Goal: Task Accomplishment & Management: Manage account settings

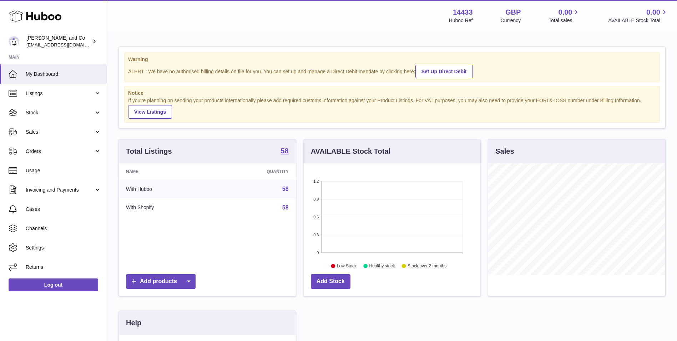
scroll to position [111, 177]
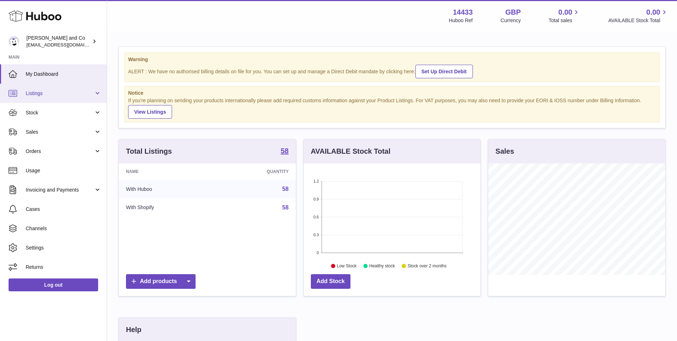
click at [63, 100] on link "Listings" at bounding box center [53, 93] width 107 height 19
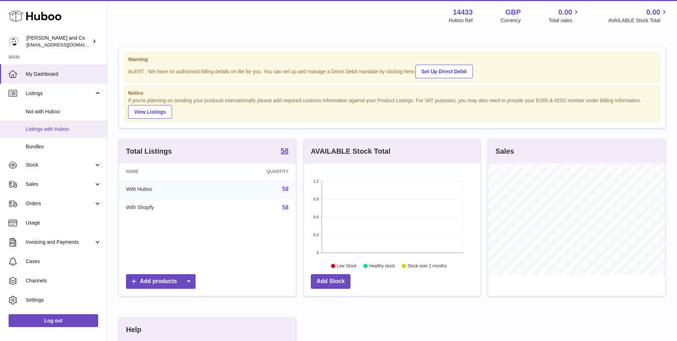
click at [59, 128] on span "Listings with Huboo" at bounding box center [64, 129] width 76 height 7
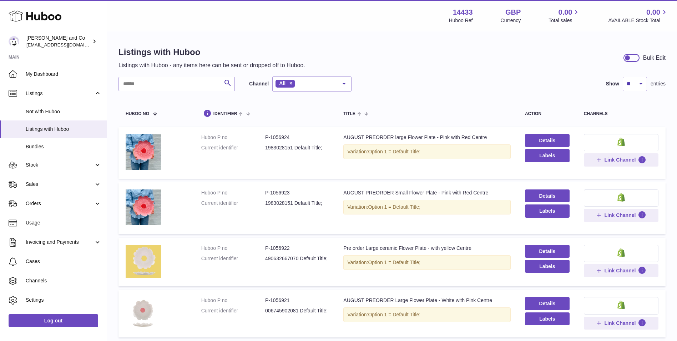
click at [522, 142] on td "Details Labels" at bounding box center [547, 153] width 59 height 52
click at [541, 137] on link "Details" at bounding box center [547, 140] width 45 height 13
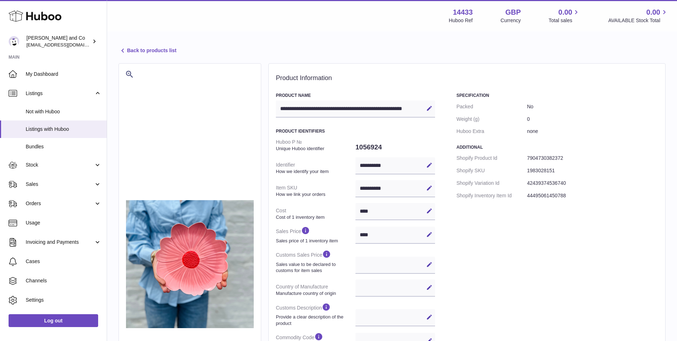
select select
select select "****"
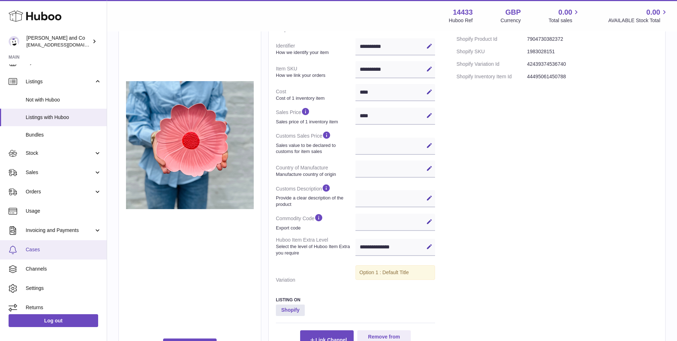
scroll to position [17, 0]
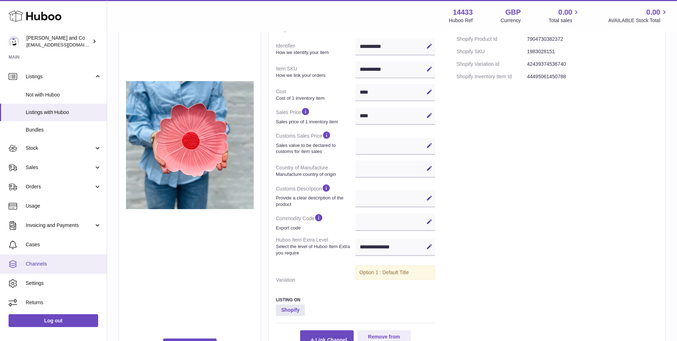
click at [62, 260] on link "Channels" at bounding box center [53, 263] width 107 height 19
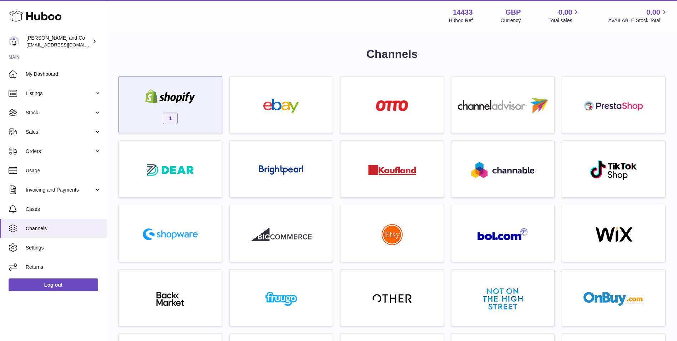
click at [193, 124] on div "1" at bounding box center [170, 107] width 96 height 46
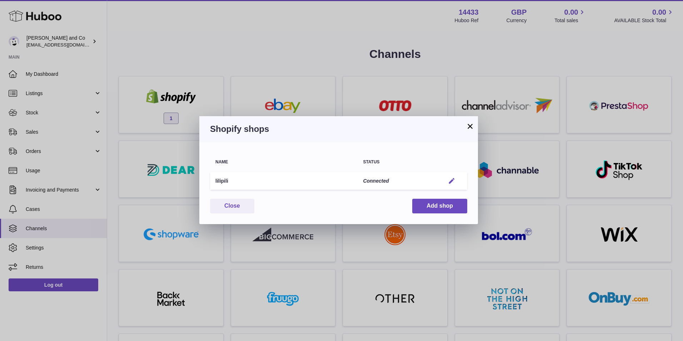
click at [450, 179] on em "button" at bounding box center [451, 180] width 7 height 7
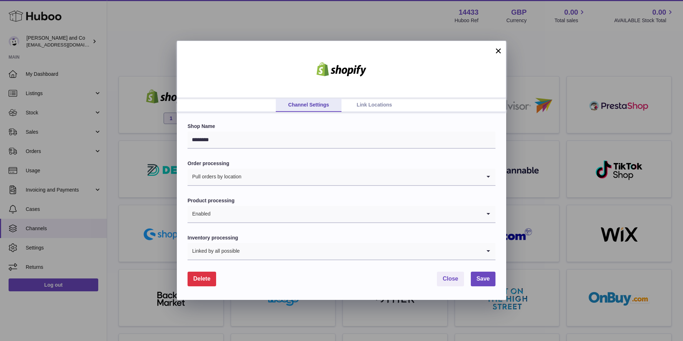
click at [361, 98] on link "Link Locations" at bounding box center [374, 105] width 66 height 14
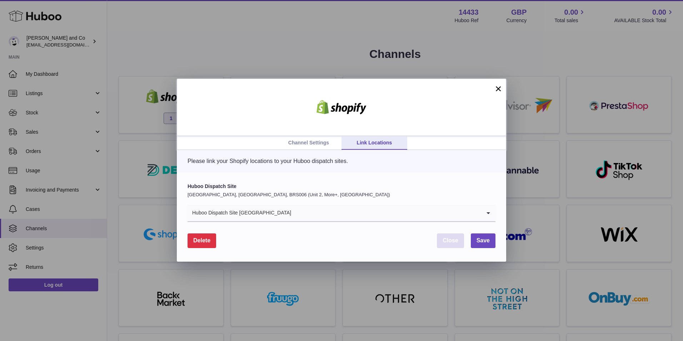
click at [450, 244] on button "Close" at bounding box center [450, 240] width 27 height 15
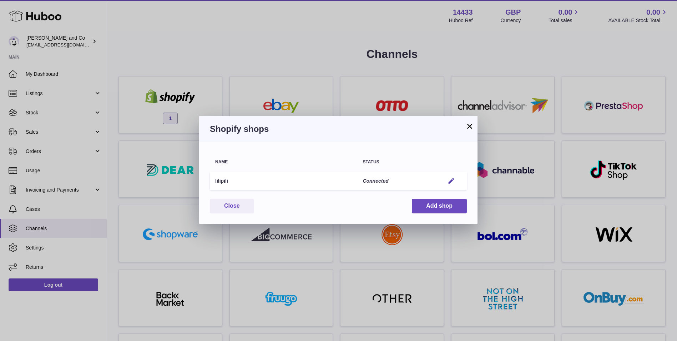
click at [469, 126] on button "×" at bounding box center [470, 126] width 9 height 9
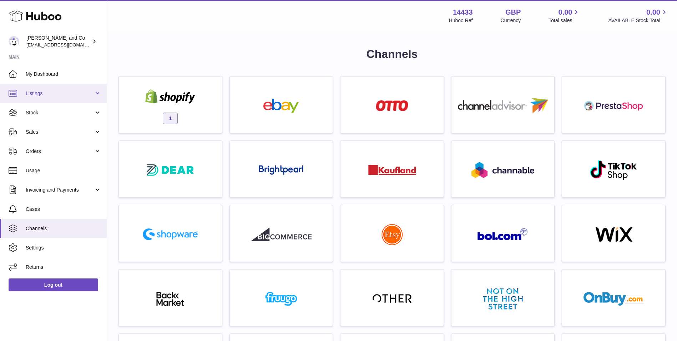
click at [66, 92] on span "Listings" at bounding box center [60, 93] width 68 height 7
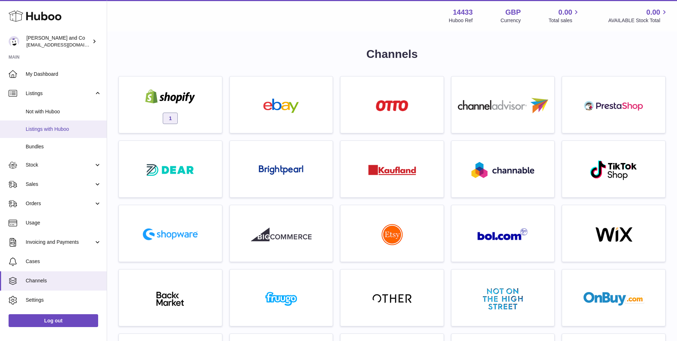
click at [69, 130] on span "Listings with Huboo" at bounding box center [64, 129] width 76 height 7
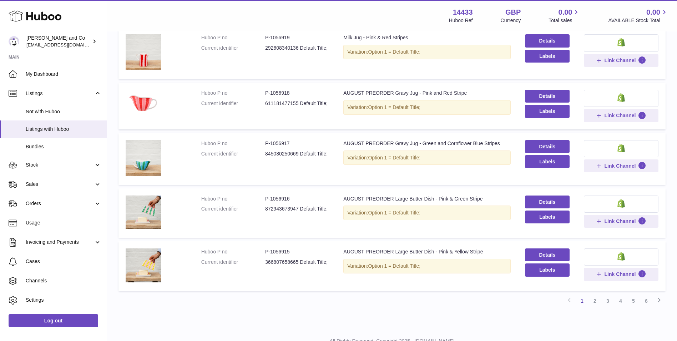
scroll to position [397, 0]
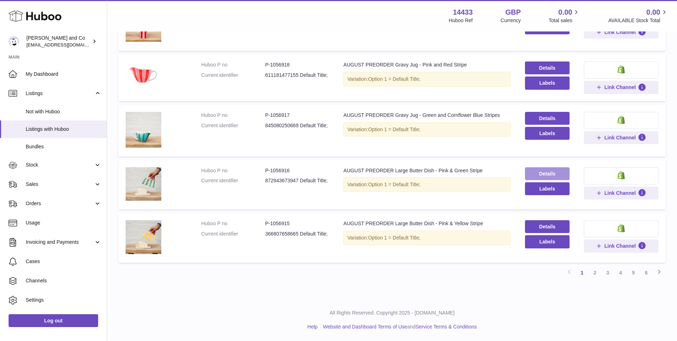
click at [552, 174] on link "Details" at bounding box center [547, 173] width 45 height 13
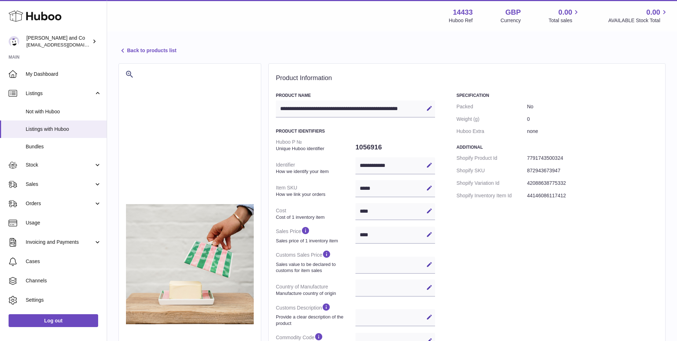
select select
select select "****"
click at [137, 50] on link "Back to products list" at bounding box center [148, 50] width 58 height 9
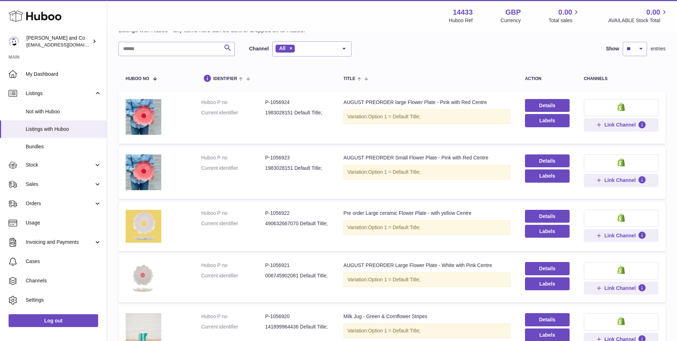
scroll to position [119, 0]
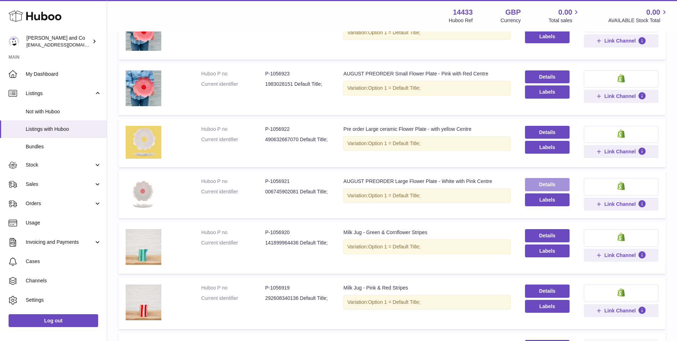
click at [531, 181] on link "Details" at bounding box center [547, 184] width 45 height 13
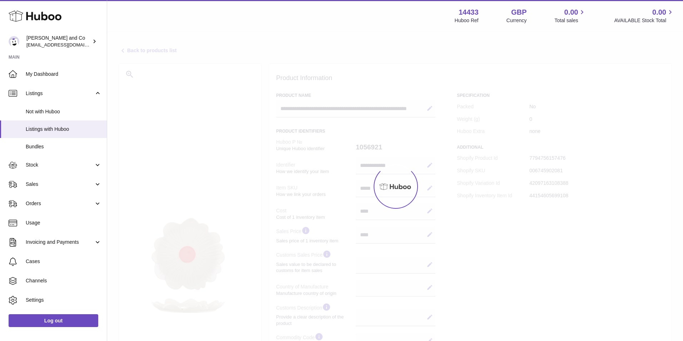
select select
select select "****"
